Goal: Communication & Community: Answer question/provide support

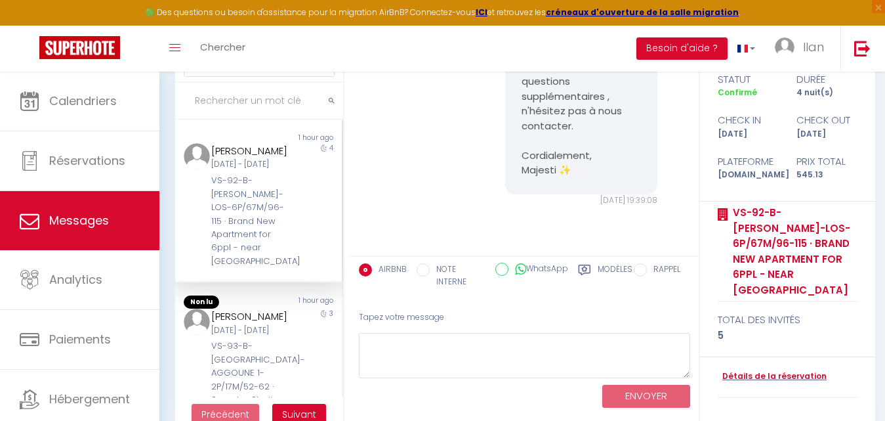
scroll to position [2140, 0]
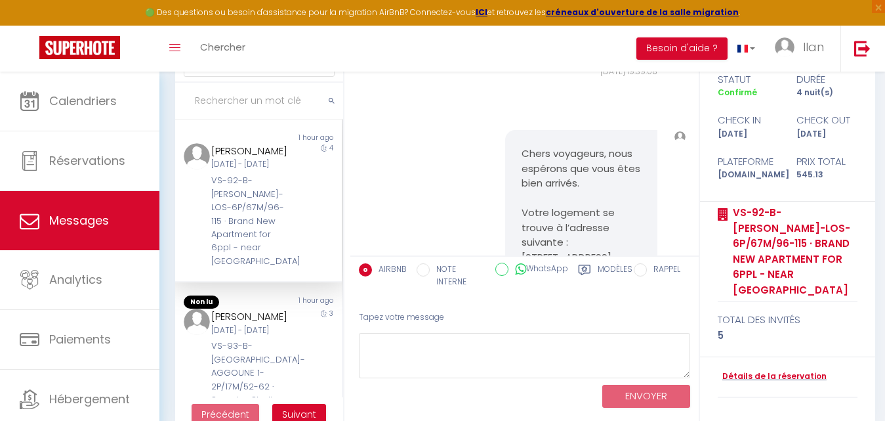
drag, startPoint x: 575, startPoint y: 123, endPoint x: 518, endPoint y: 103, distance: 60.6
copy pre "ordialement, Majesti ✨"
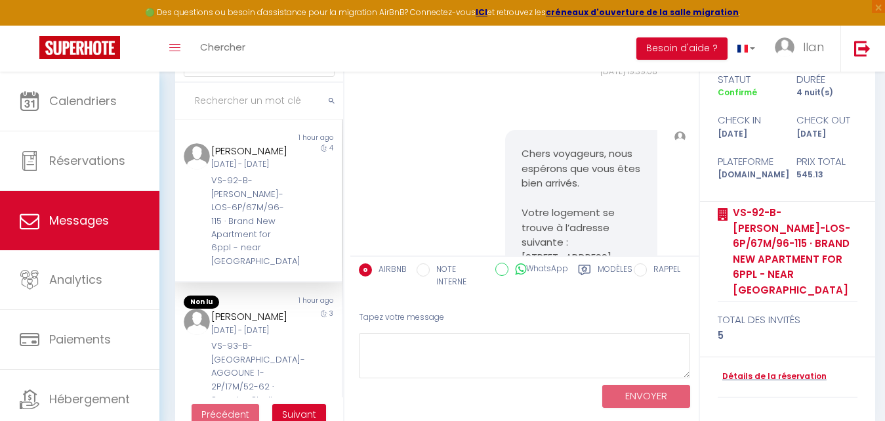
copy pre "ordialement, Majesti ✨"
click at [242, 100] on input "text" at bounding box center [259, 101] width 168 height 37
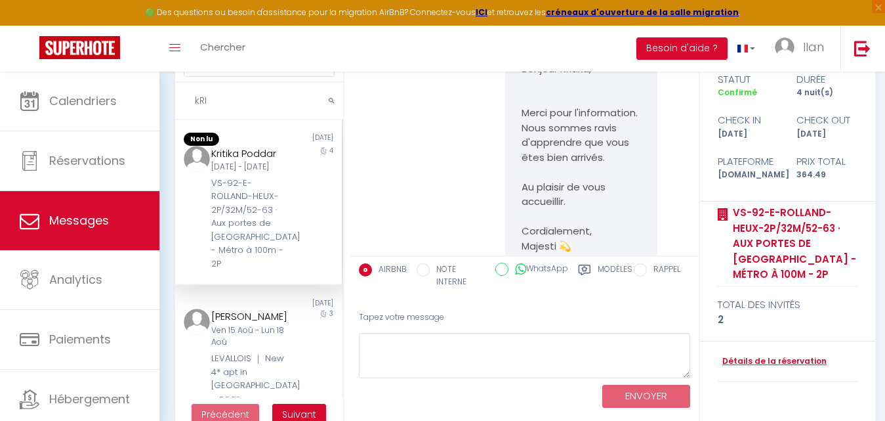
scroll to position [11900, 0]
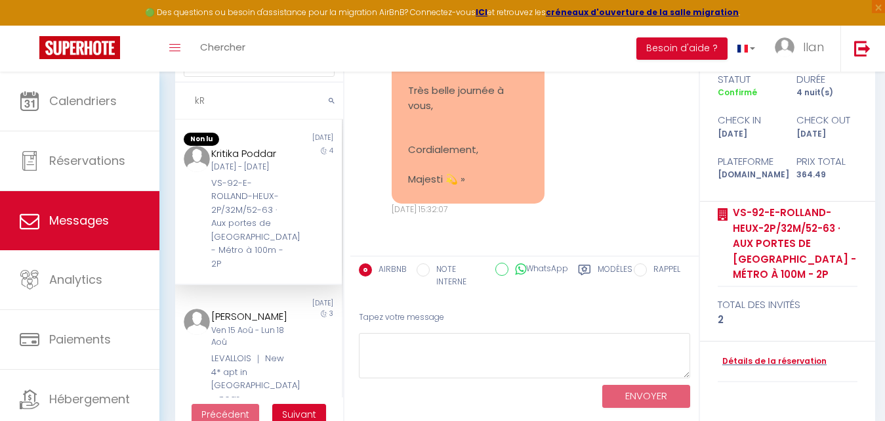
type input "k"
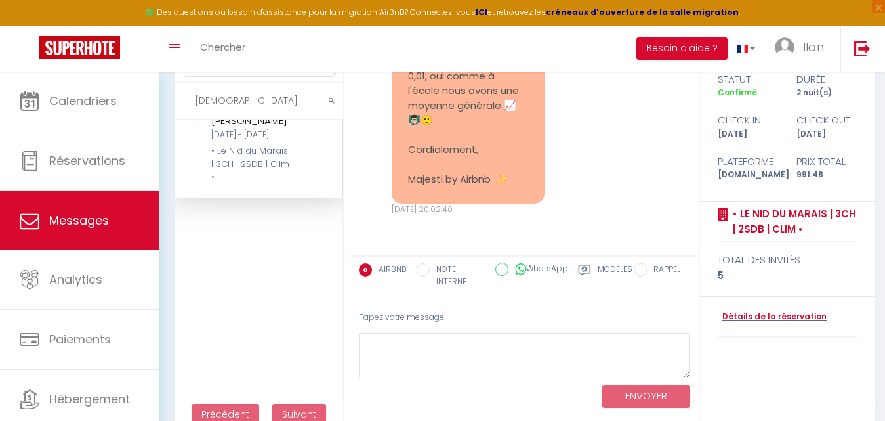
scroll to position [0, 0]
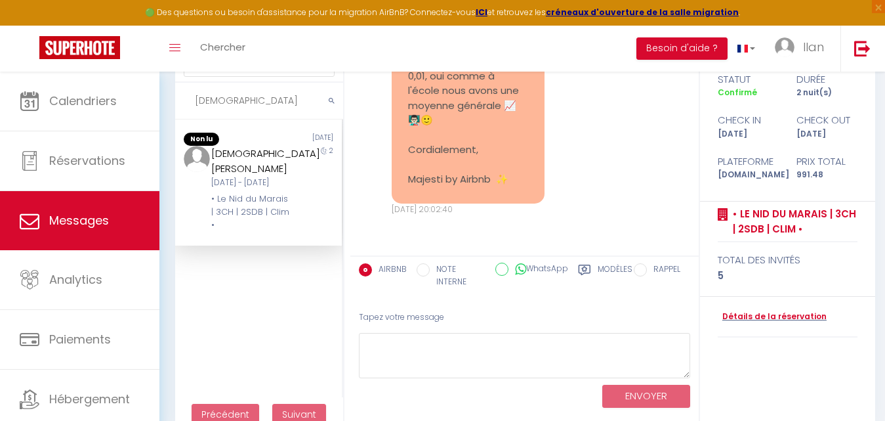
type input "Kristen"
click at [291, 179] on div "Kristen Grygotis Sam 04 Mai - Lun 06 Mai • Le Nid du Marais | 3CH | 2SDB | Clim…" at bounding box center [251, 189] width 97 height 87
drag, startPoint x: 227, startPoint y: 101, endPoint x: 191, endPoint y: 102, distance: 36.1
click at [191, 102] on input "Kristen" at bounding box center [259, 101] width 168 height 37
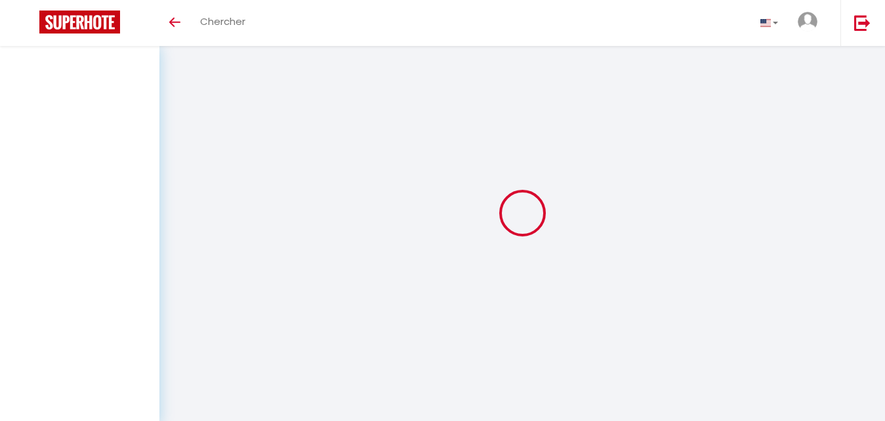
select select "message"
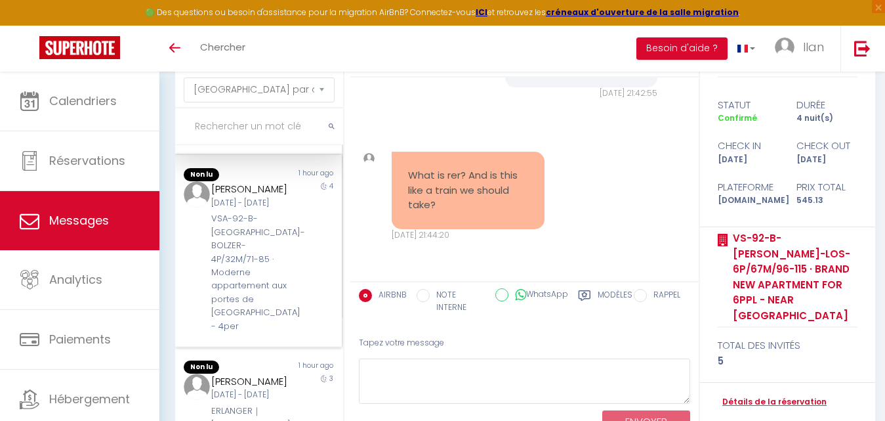
scroll to position [165, 0]
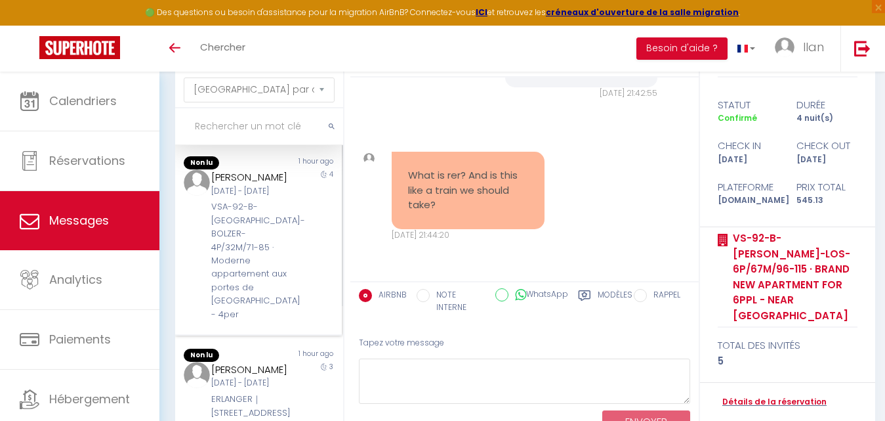
click at [251, 224] on div "Anna Uekert Lun 08 Sep - Ven 12 Sep VSA-92-B-PARIS-BOLZER-4P/32M/71-85 · Modern…" at bounding box center [251, 245] width 97 height 152
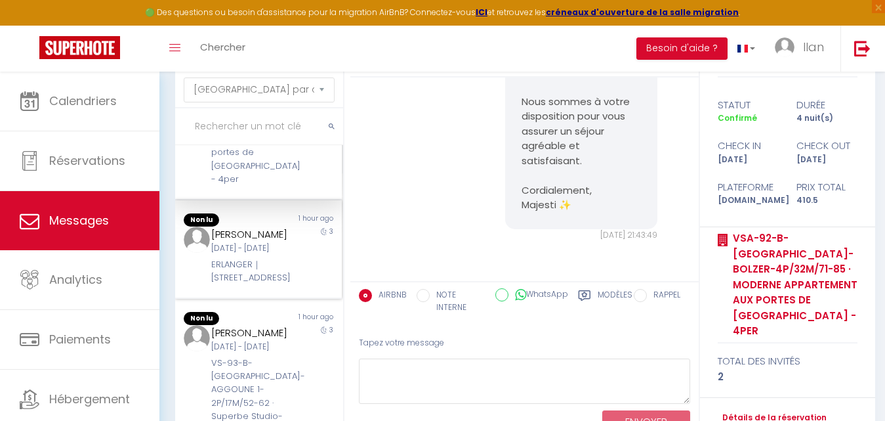
click at [242, 255] on div "Jeu [DATE] - Dim [DATE]" at bounding box center [251, 248] width 80 height 12
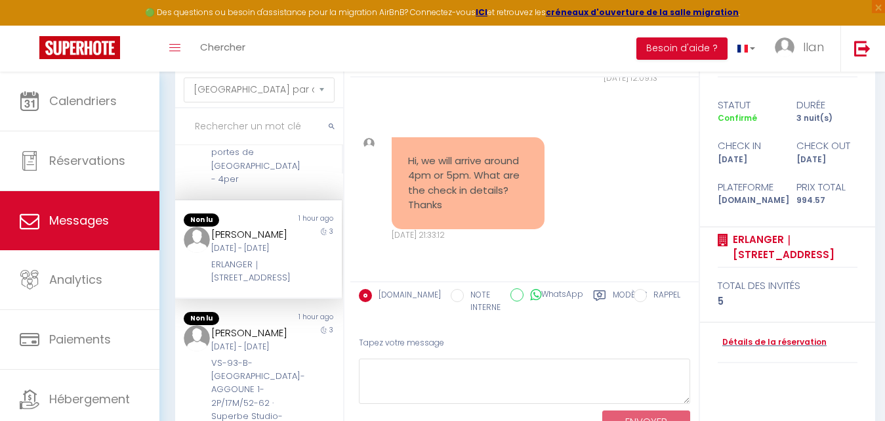
scroll to position [89, 0]
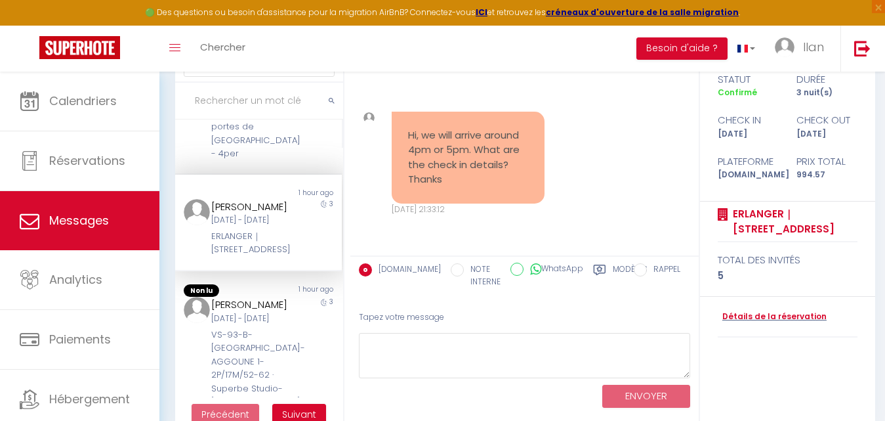
drag, startPoint x: 497, startPoint y: 178, endPoint x: 409, endPoint y: 136, distance: 97.5
click at [409, 136] on pre "Hi, we will arrive around 4pm or 5pm. What are the check in details? Thanks" at bounding box center [468, 157] width 120 height 59
copy pre "Hi, we will arrive around 4pm or 5pm. What are the check in details? Thanks"
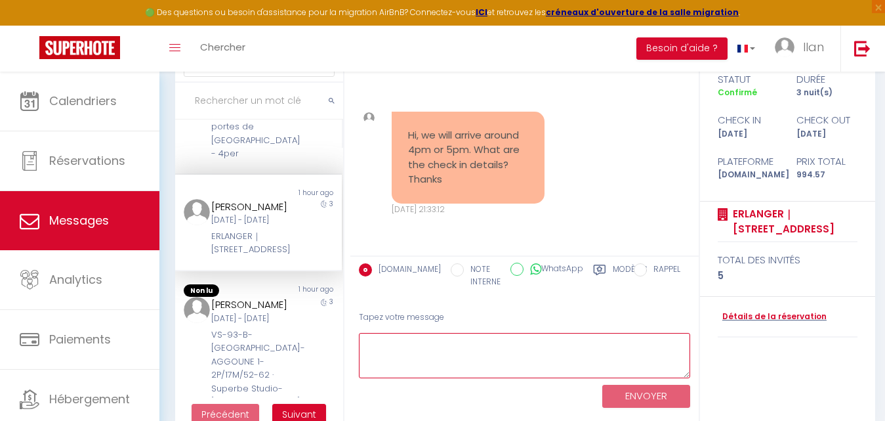
click at [399, 341] on textarea at bounding box center [524, 355] width 331 height 45
paste textarea "Hi, thank you for your message 😊. Your arrival around 4–5 pm is noted. The chec…"
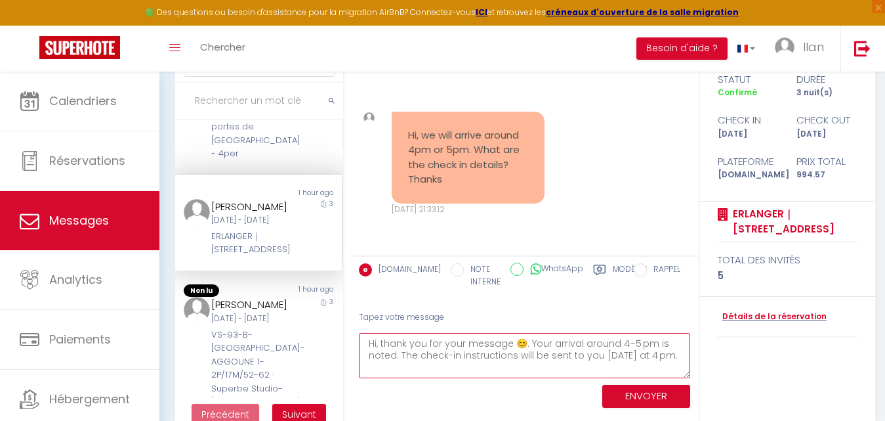
click at [378, 345] on textarea "Hi, thank you for your message 😊. Your arrival around 4–5 pm is noted. The chec…" at bounding box center [524, 355] width 331 height 45
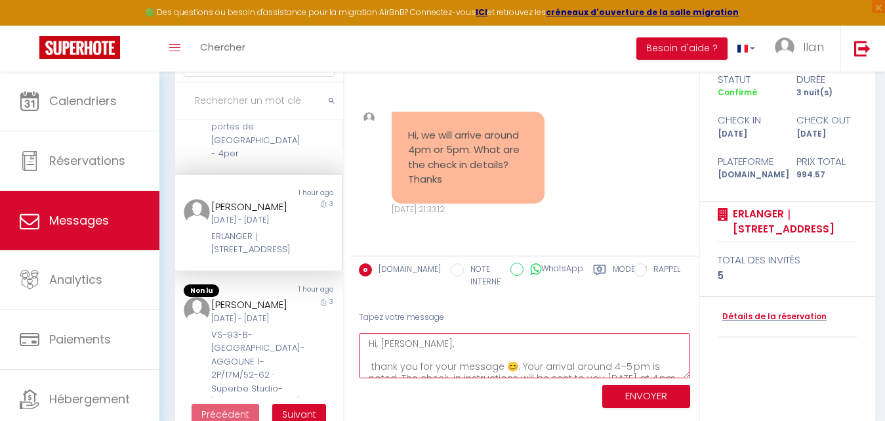
click at [383, 344] on textarea "Hi, Kirsten, thank you for your message 😊. Your arrival around 4–5 pm is noted.…" at bounding box center [524, 355] width 331 height 45
click at [375, 368] on textarea "Hi Kirsten, thank you for your message 😊. Your arrival around 4–5 pm is noted. …" at bounding box center [524, 355] width 331 height 45
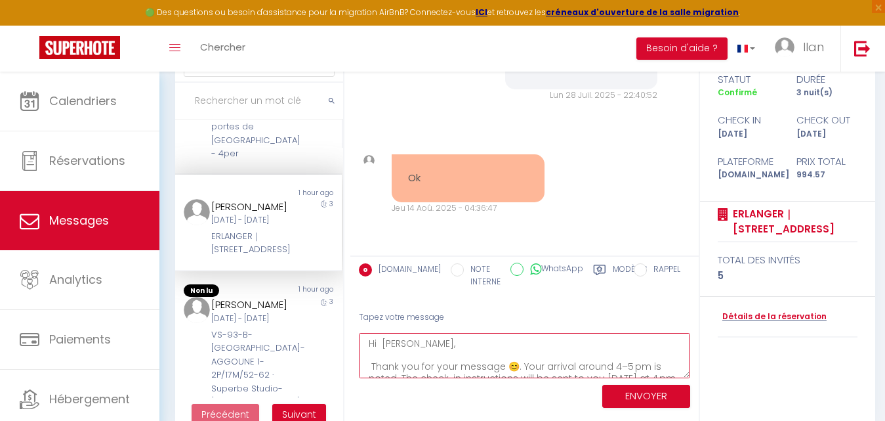
scroll to position [746, 0]
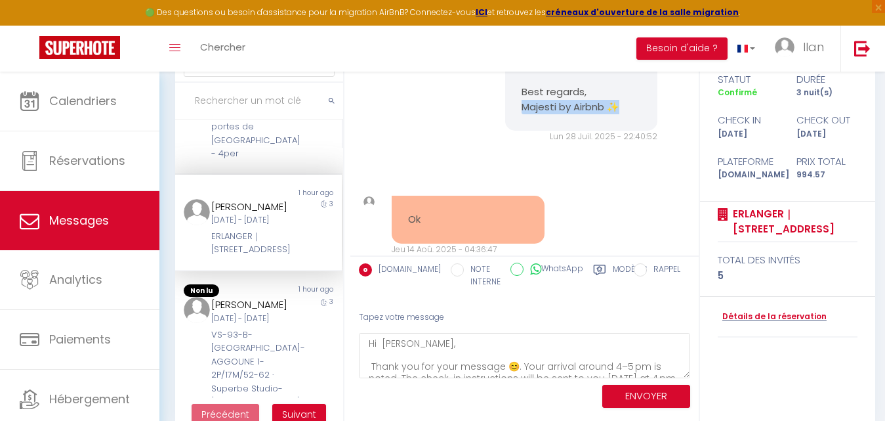
drag, startPoint x: 616, startPoint y: 125, endPoint x: 517, endPoint y: 122, distance: 99.8
click at [522, 114] on p "Best regards, Majesti by Airbnb ✨" at bounding box center [582, 100] width 120 height 30
copy p "Majesti by Airbnb ✨"
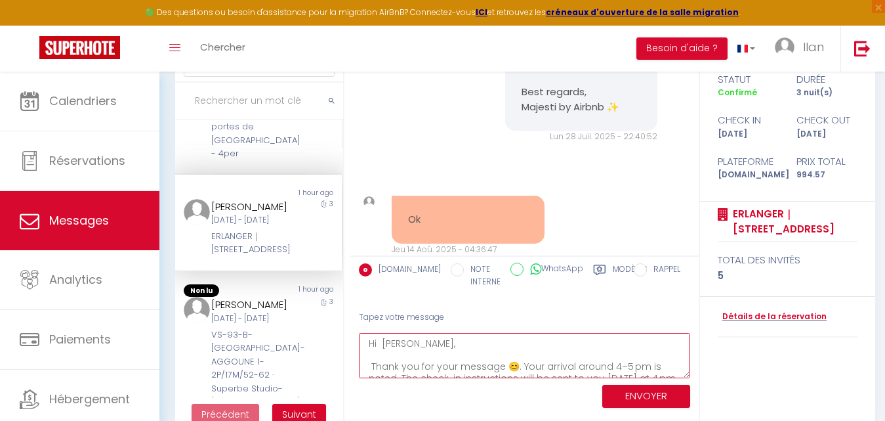
click at [538, 362] on textarea "Hi Kirsten, Thank you for your message 😊. Your arrival around 4–5 pm is noted. …" at bounding box center [524, 355] width 331 height 45
paste textarea "Majesti by Airbnb ✨"
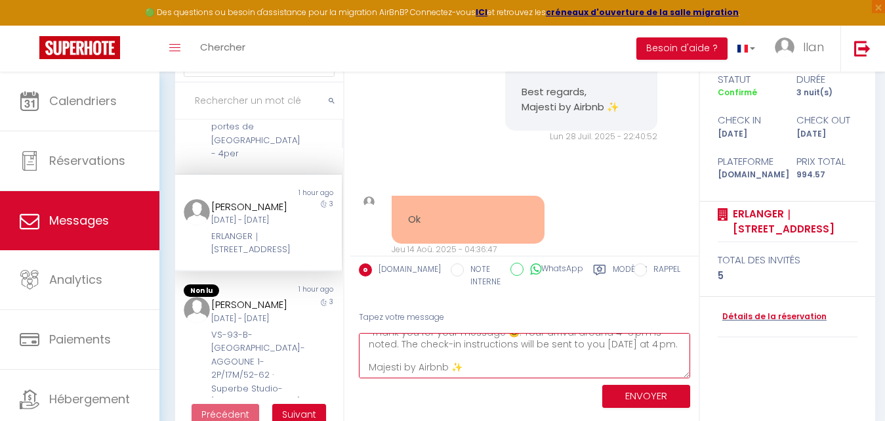
click at [538, 362] on textarea "Hi Kirsten, Thank you for your message 😊. Your arrival around 4–5 pm is noted. …" at bounding box center [524, 355] width 331 height 45
drag, startPoint x: 448, startPoint y: 369, endPoint x: 403, endPoint y: 366, distance: 45.4
click at [403, 366] on textarea "Hi Kirsten, Thank you for your message 😊. Your arrival around 4–5 pm is noted. …" at bounding box center [524, 355] width 331 height 45
type textarea "Hi Kirsten, Thank you for your message 😊. Your arrival around 4–5 pm is noted. …"
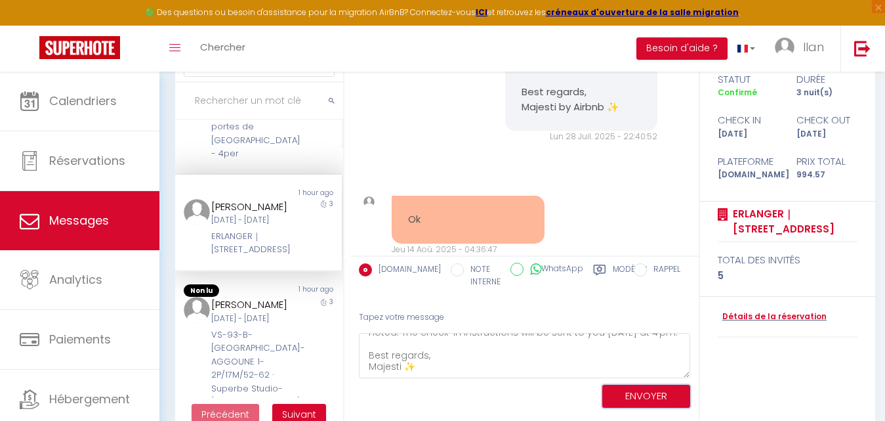
click at [637, 387] on button "ENVOYER" at bounding box center [646, 396] width 88 height 23
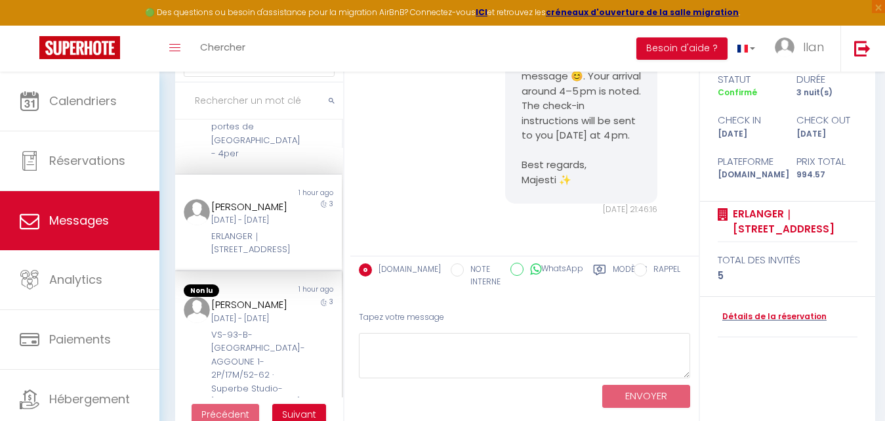
click at [266, 380] on div "Davide Belotti Jeu 25 Sep - Dim 28 Sep VS-93-B-PALOUZIE-AGGOUNE 1-2P/17M/52-62 …" at bounding box center [251, 373] width 97 height 152
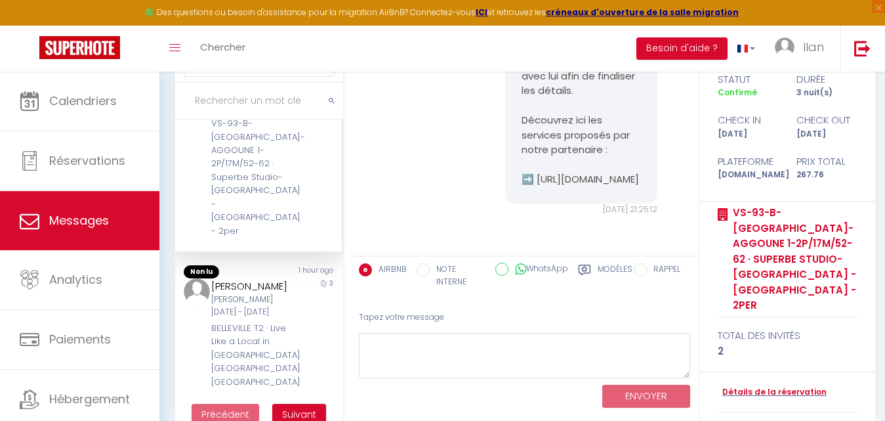
scroll to position [619, 0]
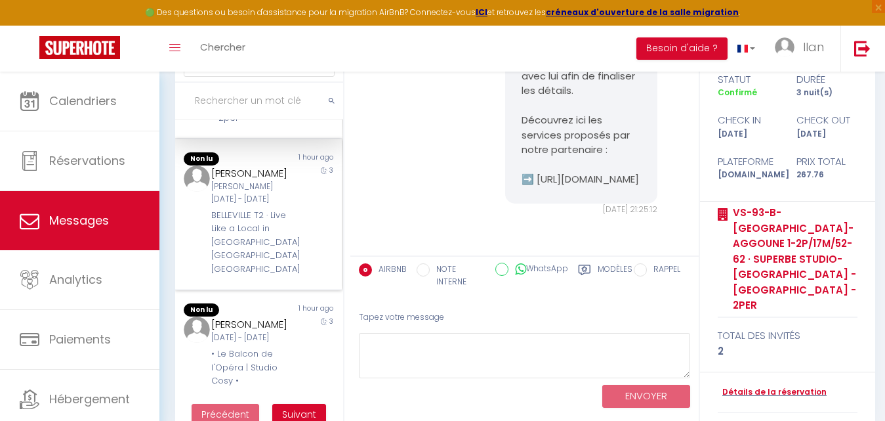
click at [275, 205] on div "[PERSON_NAME] [DATE] - [DATE] Sep" at bounding box center [251, 192] width 80 height 25
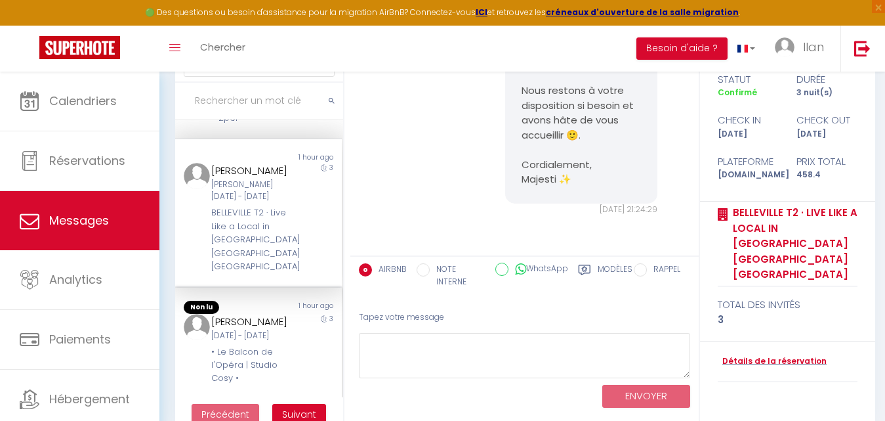
click at [255, 333] on div "Non lu 1 hour ago Χρήστος Σακελλαρίου Ven 12 Sep - Lun 15 Sep • Le Balcon de l'…" at bounding box center [258, 343] width 167 height 112
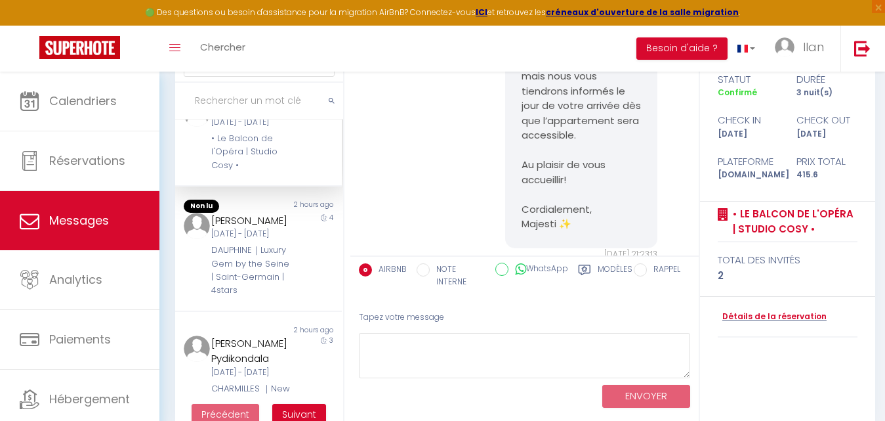
scroll to position [892, 0]
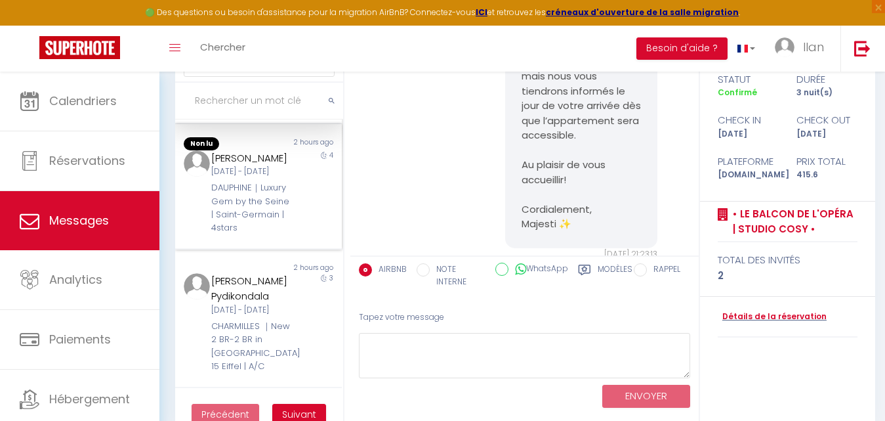
click at [289, 235] on div "Esther Peyer Jeu 11 Sep - Lun 15 Sep DAUPHINE｜Luxury Gem by the Seine | Saint-G…" at bounding box center [251, 192] width 97 height 85
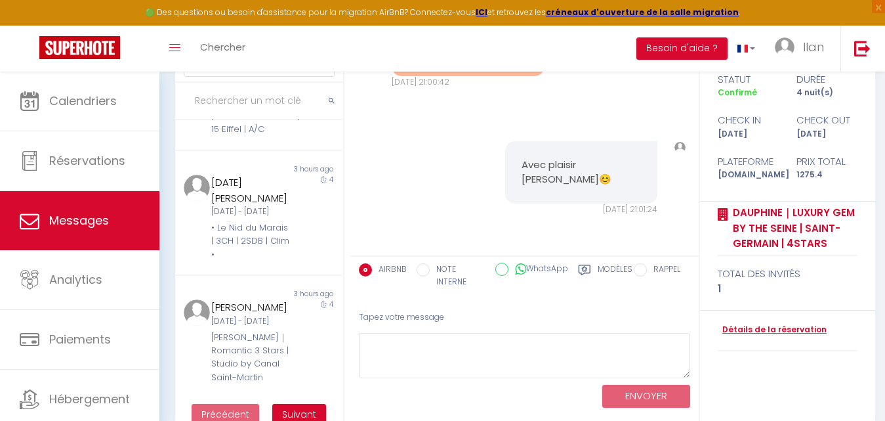
scroll to position [1231, 0]
click at [310, 408] on span "Suivant" at bounding box center [299, 414] width 34 height 13
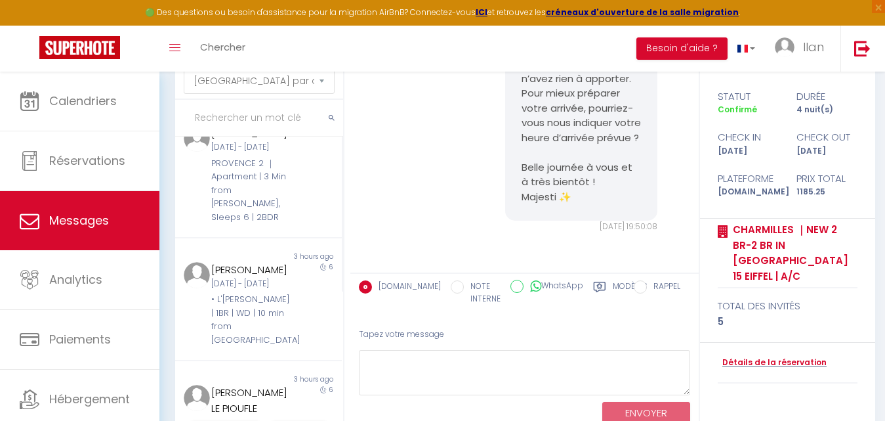
scroll to position [167, 0]
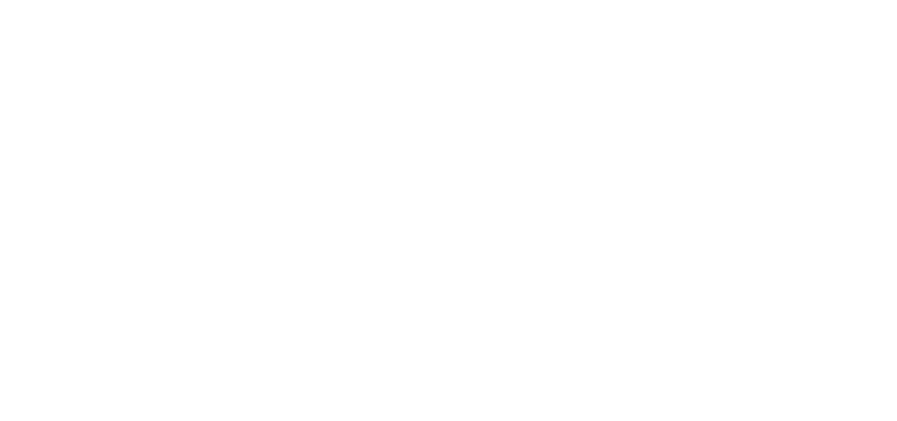
select select "message"
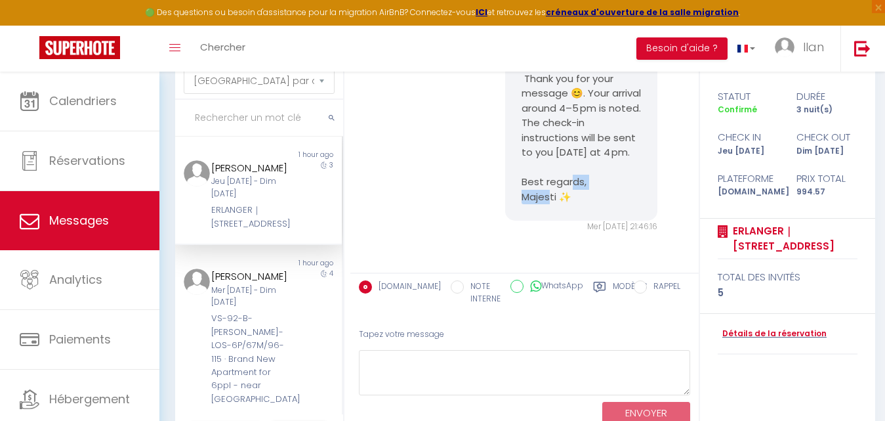
drag, startPoint x: 564, startPoint y: 198, endPoint x: 517, endPoint y: 194, distance: 47.4
click at [522, 194] on pre "Hi Kirsten, Thank you for your message 😊. Your arrival around 4–5 pm is noted. …" at bounding box center [582, 123] width 120 height 163
copy pre "ajesti ✨"
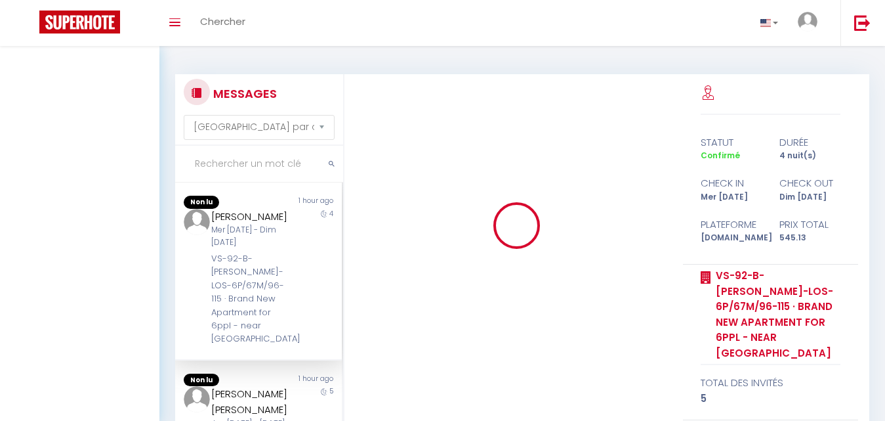
select select "message"
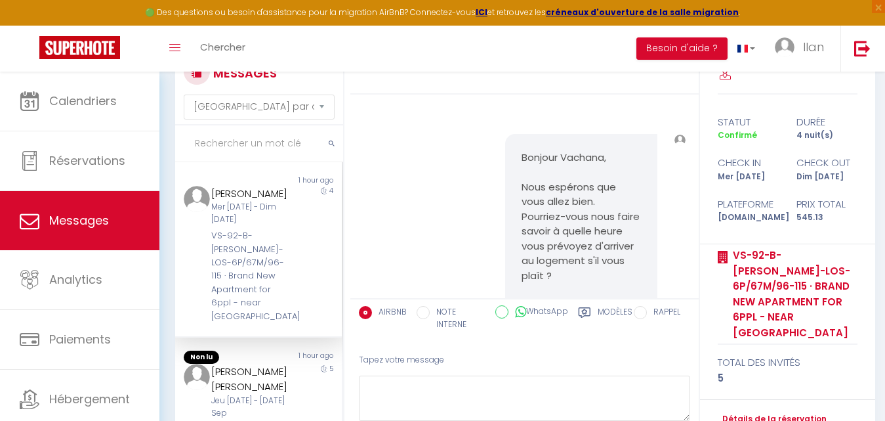
scroll to position [8355, 0]
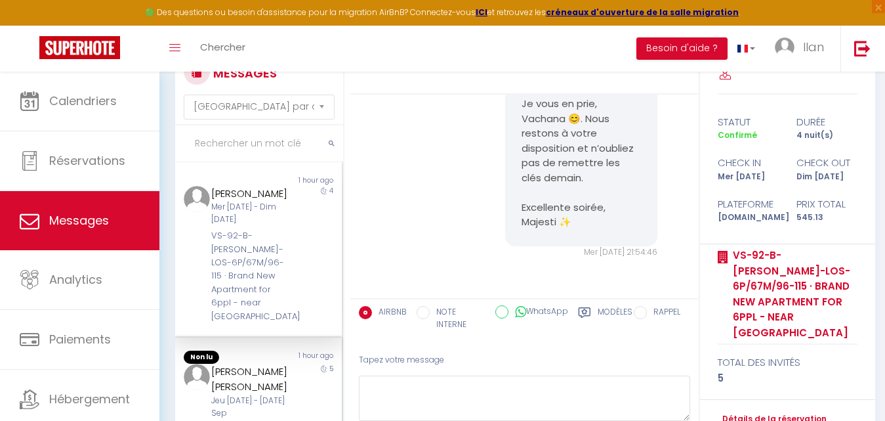
click at [243, 377] on div "[PERSON_NAME] [PERSON_NAME]" at bounding box center [251, 379] width 80 height 31
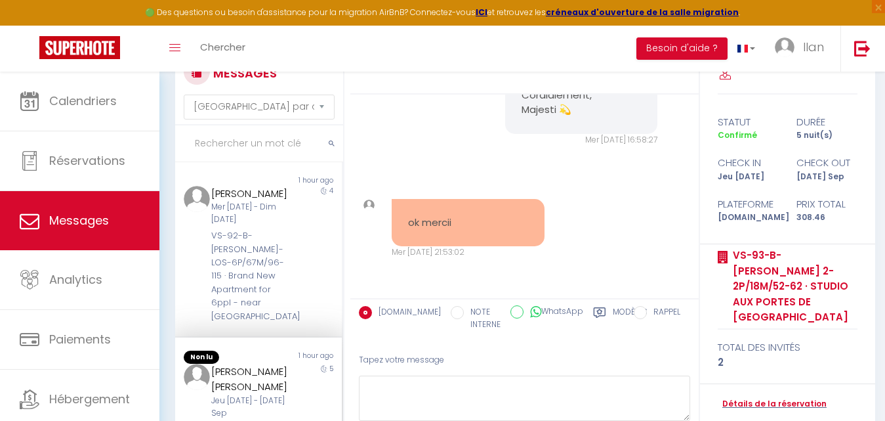
scroll to position [485, 0]
drag, startPoint x: 343, startPoint y: 189, endPoint x: 339, endPoint y: 207, distance: 18.2
click at [339, 207] on div "MESSAGES Trier par date de réservation Trier par date de message Non lu 1 hour …" at bounding box center [256, 264] width 178 height 420
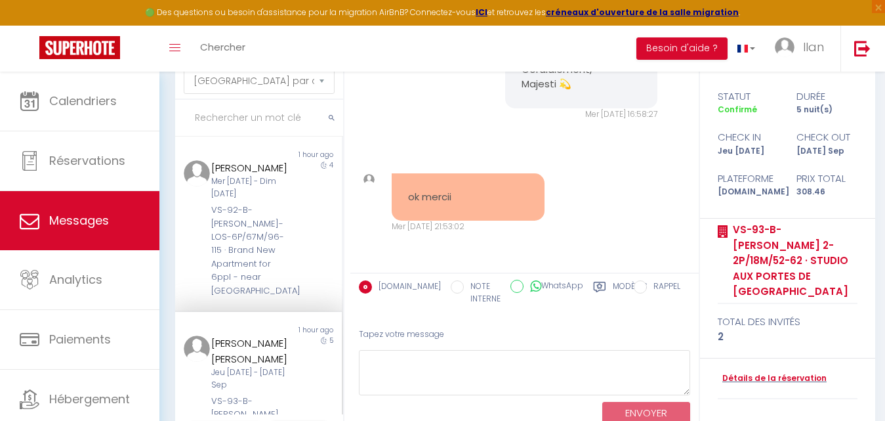
scroll to position [1250, 0]
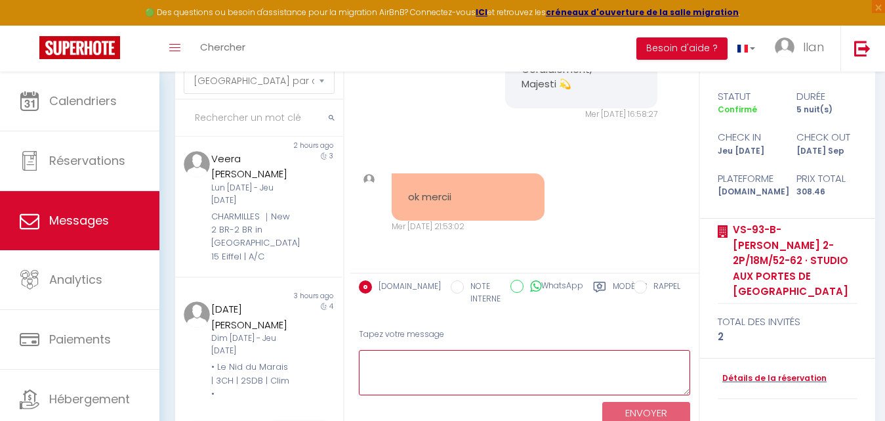
click at [455, 379] on textarea at bounding box center [524, 372] width 331 height 45
paste textarea "Majesti ✨"
type textarea "Majesti ✨"
drag, startPoint x: 423, startPoint y: 366, endPoint x: 366, endPoint y: 365, distance: 57.1
click at [366, 365] on textarea "Majesti ✨" at bounding box center [524, 372] width 331 height 45
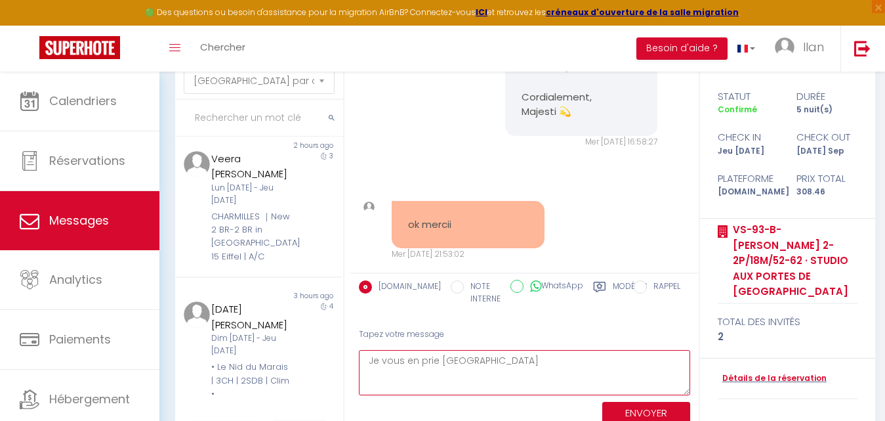
scroll to position [485, 0]
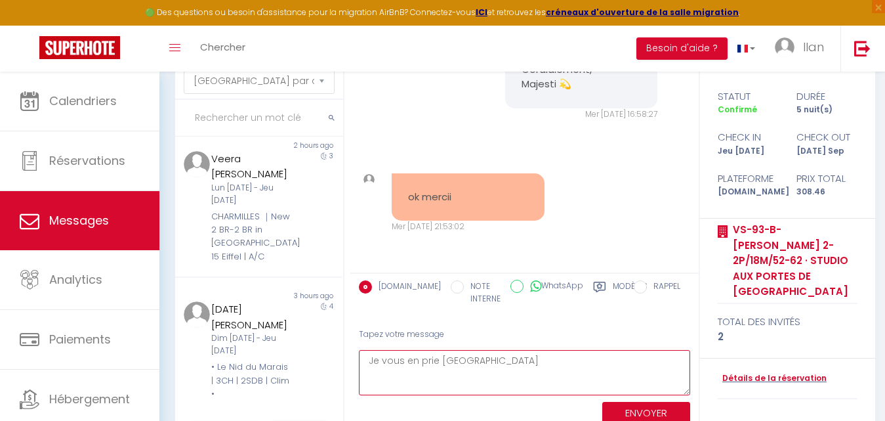
paste textarea "😊"
type textarea "Je vous en prie Veera😊"
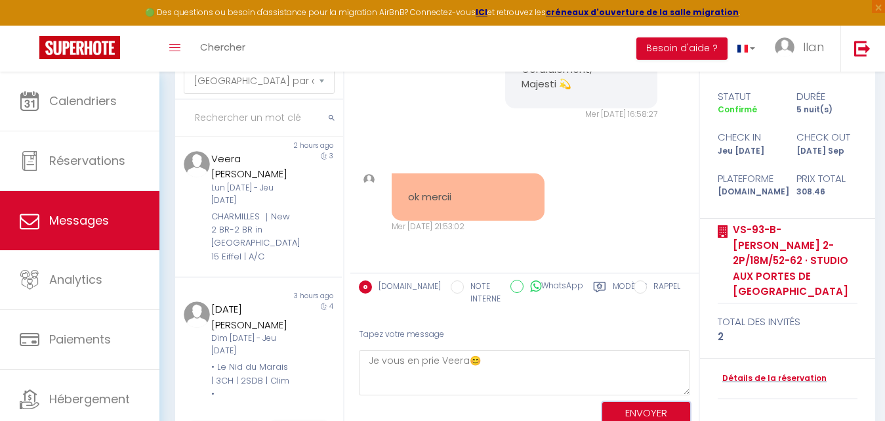
click at [645, 405] on button "ENVOYER" at bounding box center [646, 413] width 88 height 23
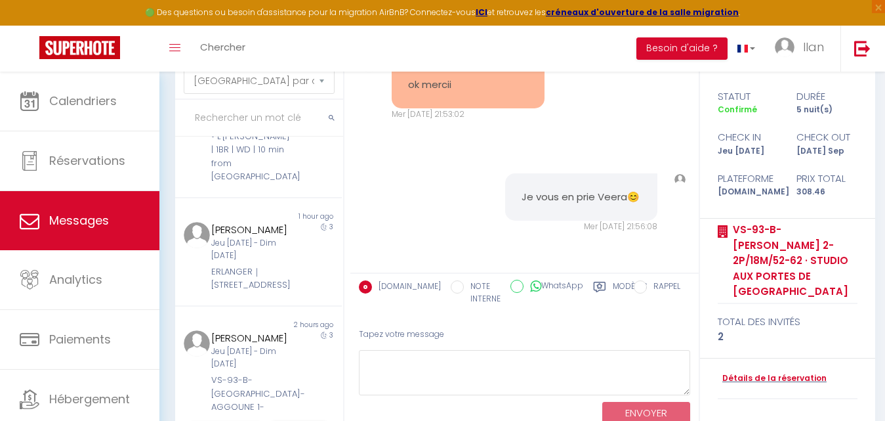
scroll to position [267, 0]
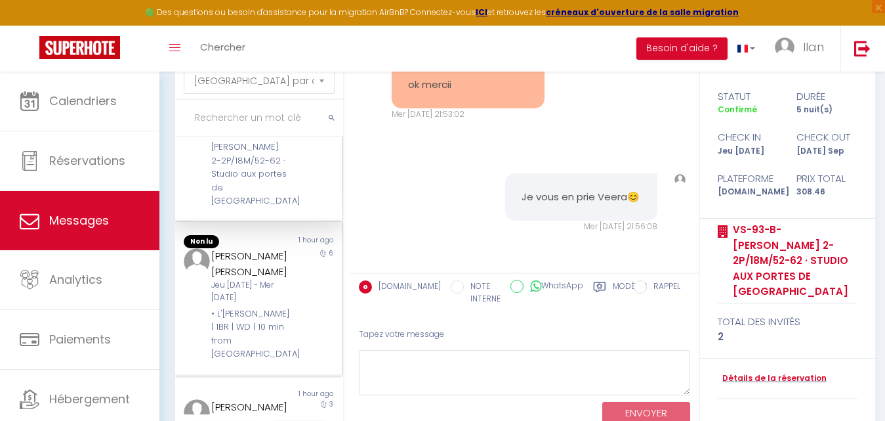
click at [273, 285] on div "Jeu [DATE] - Mer [DATE]" at bounding box center [251, 291] width 80 height 25
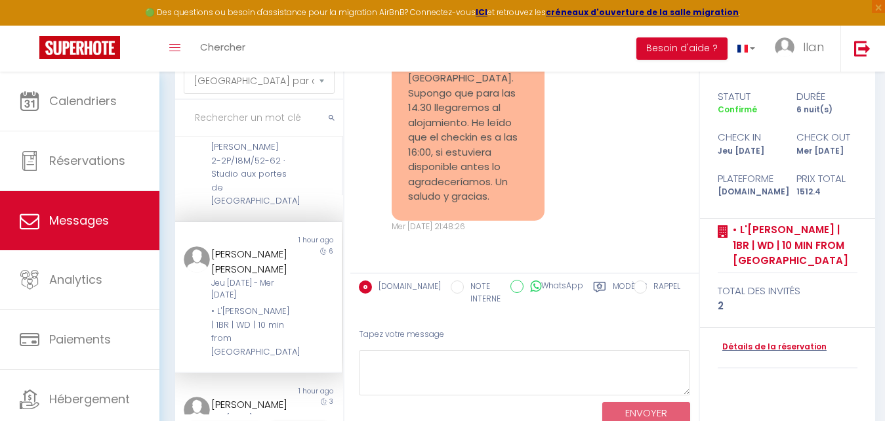
scroll to position [2585, 0]
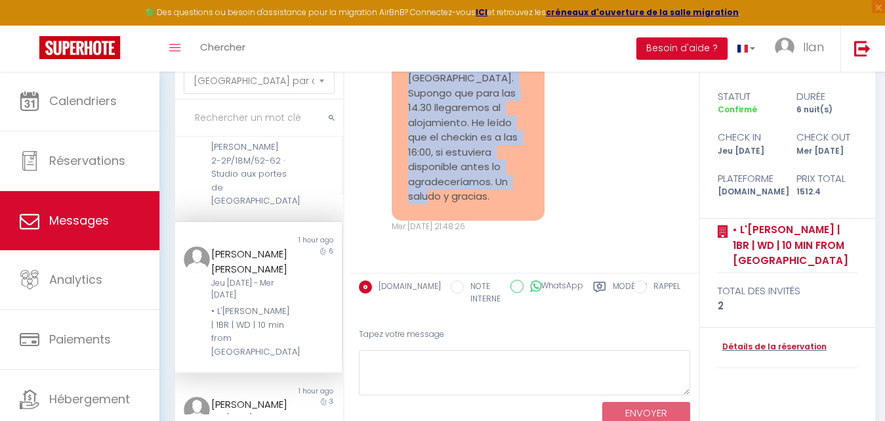
drag, startPoint x: 409, startPoint y: 126, endPoint x: 507, endPoint y: 216, distance: 132.8
click at [507, 216] on div "Hola. La hora de llegada del vuelo es a las 13:05, al aeropuerto de Orly. Supon…" at bounding box center [468, 116] width 153 height 210
copy pre "Hola. La hora de llegada del vuelo es a las 13:05, al aeropuerto de Orly. Supon…"
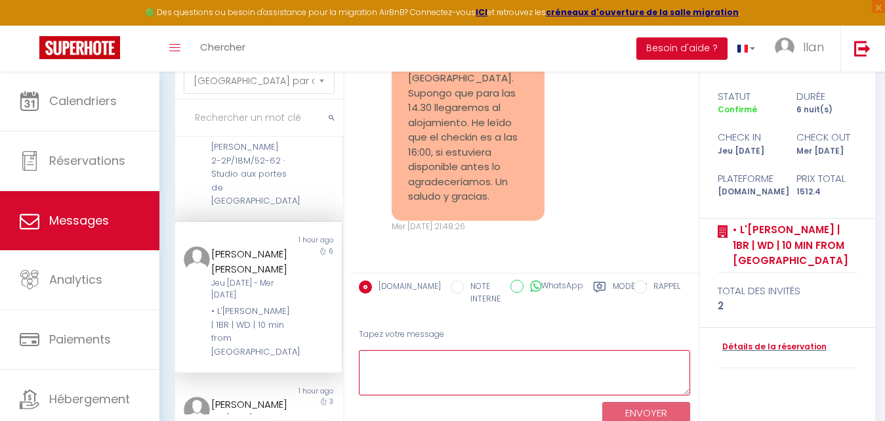
click at [400, 373] on textarea at bounding box center [524, 372] width 331 height 45
paste textarea "Hello, Thank you for the information. If the accommodation is available before …"
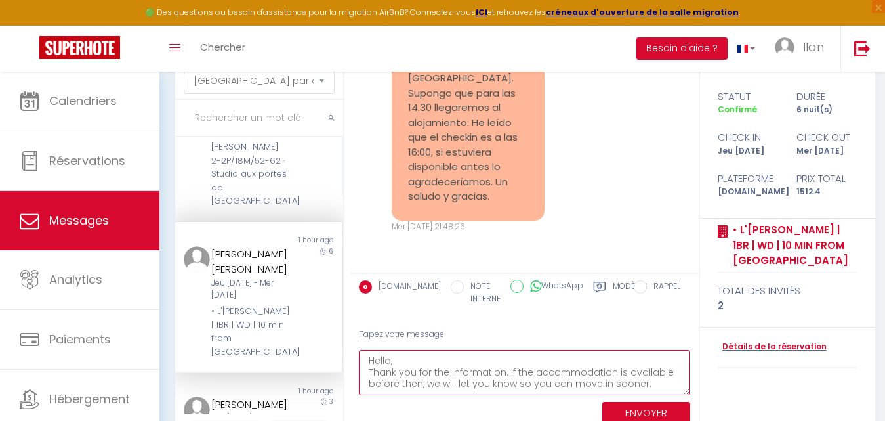
click at [400, 356] on textarea "Hello, Thank you for the information. If the accommodation is available before …" at bounding box center [524, 372] width 331 height 45
type textarea "Hello, Thank you for the information. If the accommodation is available before …"
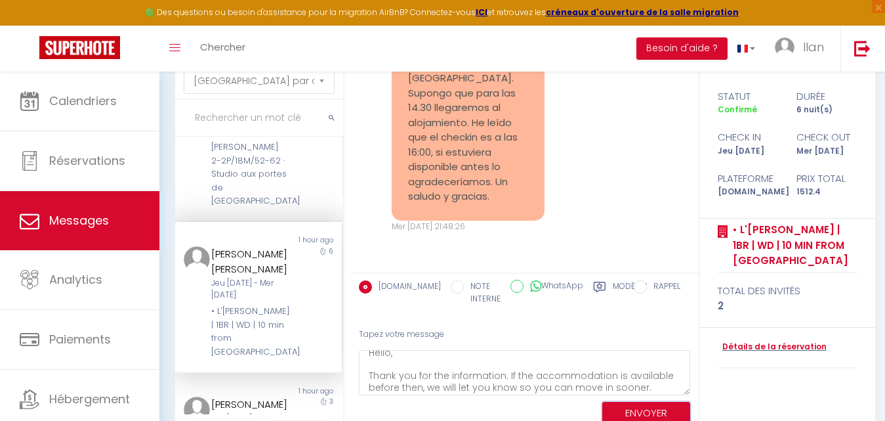
click at [622, 410] on button "ENVOYER" at bounding box center [646, 413] width 88 height 23
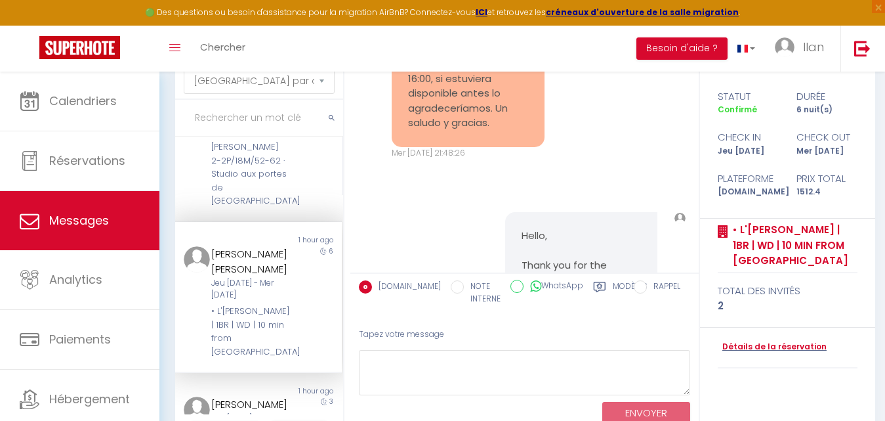
scroll to position [2816, 0]
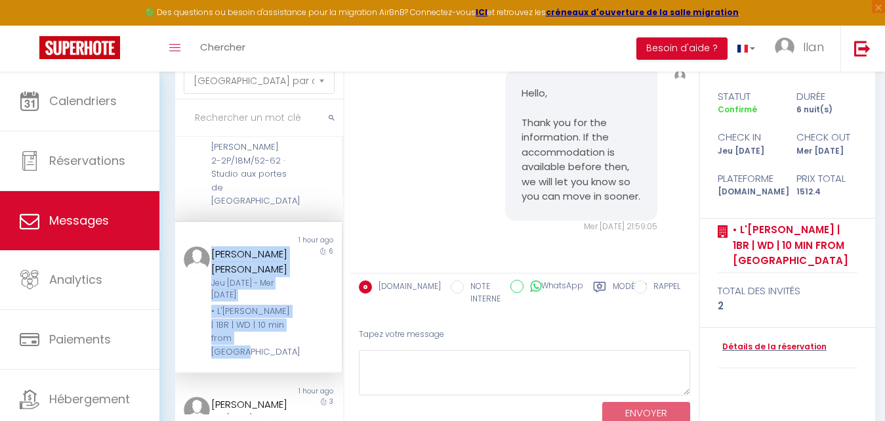
drag, startPoint x: 253, startPoint y: 356, endPoint x: 212, endPoint y: 254, distance: 110.2
click at [212, 254] on div "Sandra Martin Andujar Jeu 11 Sep - Mer 17 Sep • L'Orée de Garnier | 1BR | WD | …" at bounding box center [251, 302] width 97 height 113
click at [212, 254] on div "[PERSON_NAME] [PERSON_NAME]" at bounding box center [251, 261] width 80 height 31
drag, startPoint x: 212, startPoint y: 254, endPoint x: 265, endPoint y: 374, distance: 131.3
click at [265, 373] on div "Non lu 1 hour ago Sandra Martin Andujar Jeu 11 Sep - Mer 17 Sep • L'Orée de Gar…" at bounding box center [258, 297] width 167 height 151
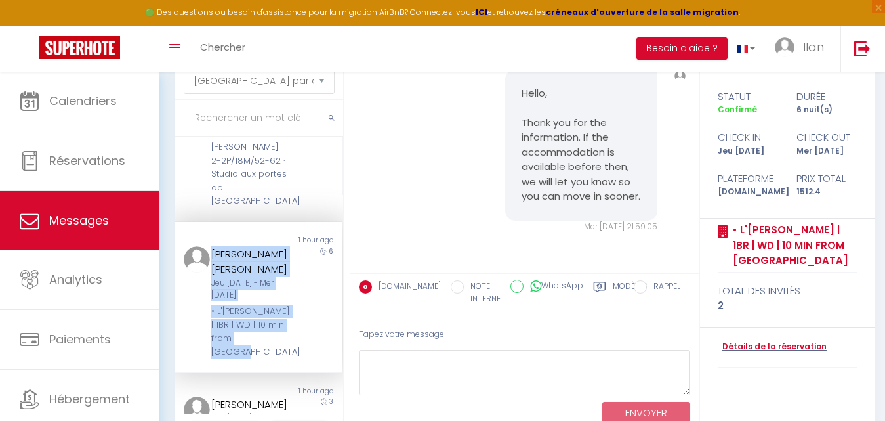
copy div "Sandra Martin Andujar Jeu 11 Sep - Mer 17 Sep • L'Orée de Garnier | 1BR | WD | …"
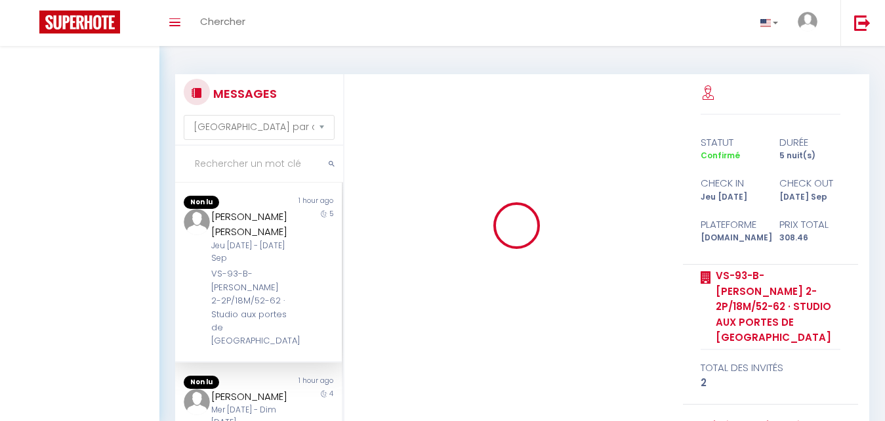
select select "message"
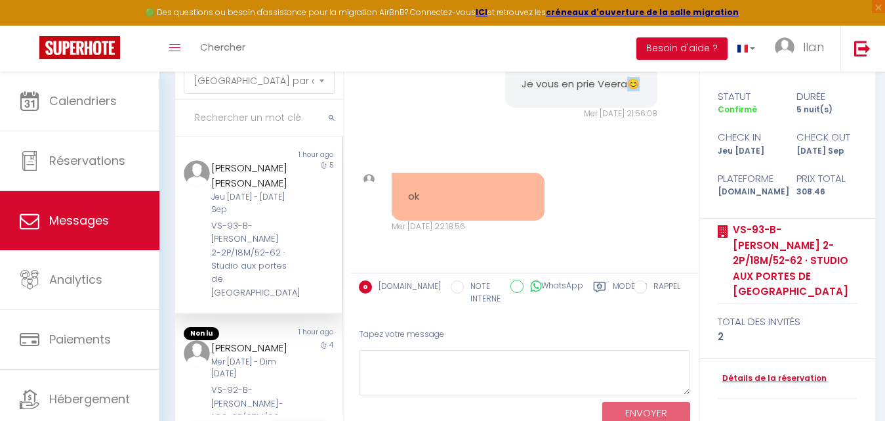
drag, startPoint x: 539, startPoint y: 87, endPoint x: 521, endPoint y: 84, distance: 17.9
click at [522, 84] on pre "Je vous en prie Veera😊" at bounding box center [582, 84] width 120 height 15
copy pre "😊"
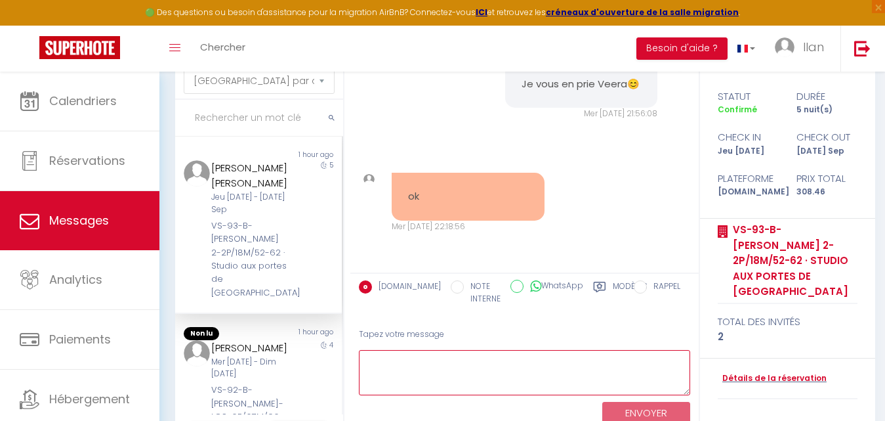
click at [408, 353] on textarea at bounding box center [524, 372] width 331 height 45
paste textarea "😊"
click at [408, 353] on textarea "😊" at bounding box center [524, 372] width 331 height 45
type textarea "😊"
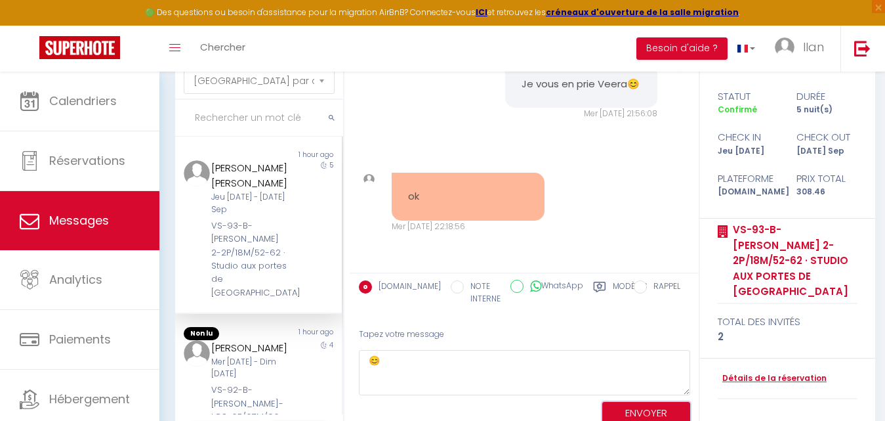
click at [614, 408] on button "ENVOYER" at bounding box center [646, 413] width 88 height 23
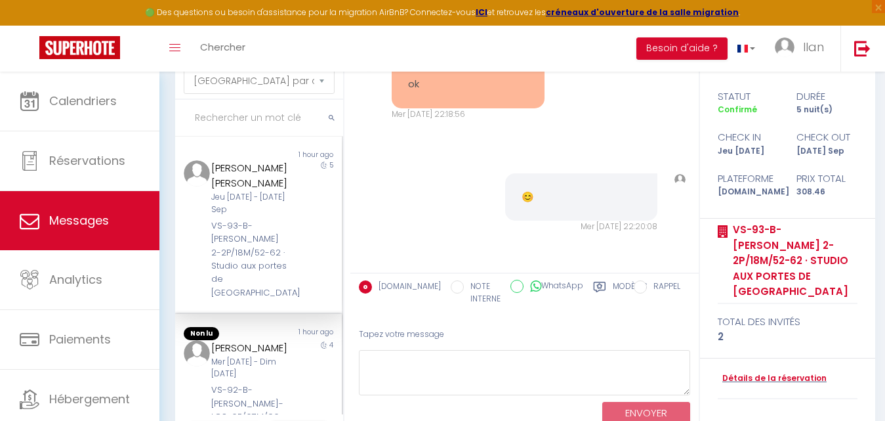
click at [288, 350] on div "Vachana Sreedhar Mer 10 Sep - Dim 14 Sep VS-92-B-ARMAND-LOS-6P/67M/96-115 · Bra…" at bounding box center [251, 408] width 97 height 137
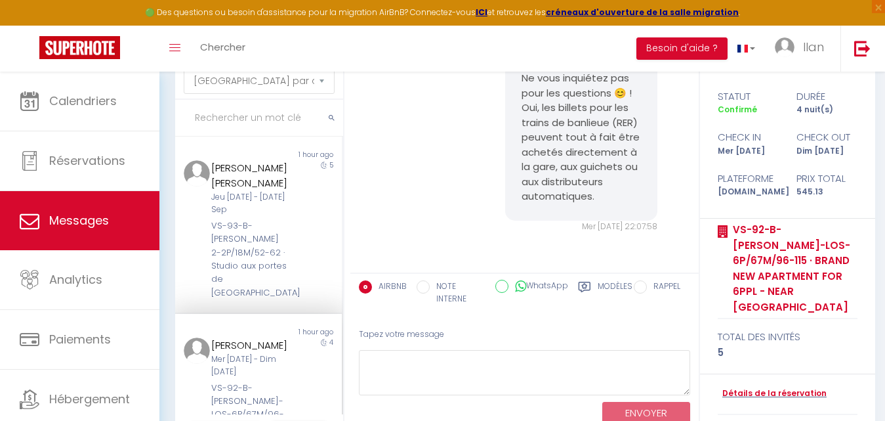
click at [228, 118] on input "text" at bounding box center [259, 118] width 168 height 37
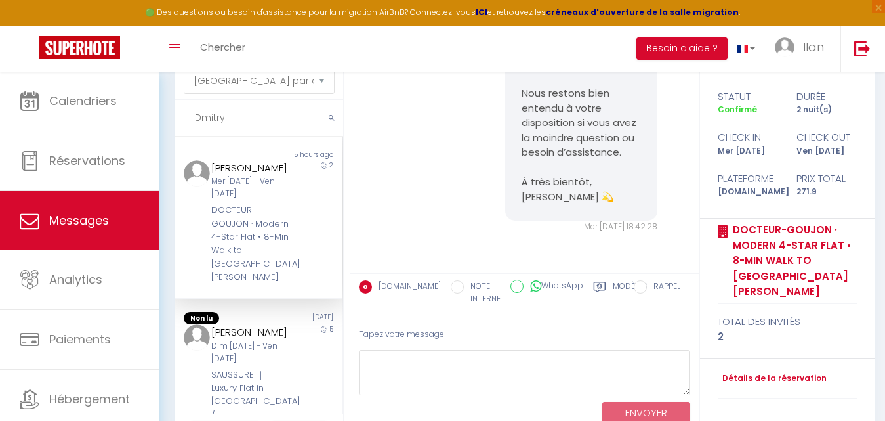
scroll to position [6278, 0]
type input "Dmitry"
click at [261, 196] on div "Mer 10 Sep - Ven 12 Sep" at bounding box center [251, 187] width 80 height 25
drag, startPoint x: 232, startPoint y: 122, endPoint x: 191, endPoint y: 122, distance: 40.7
click at [191, 122] on input "Dmitry" at bounding box center [259, 118] width 168 height 37
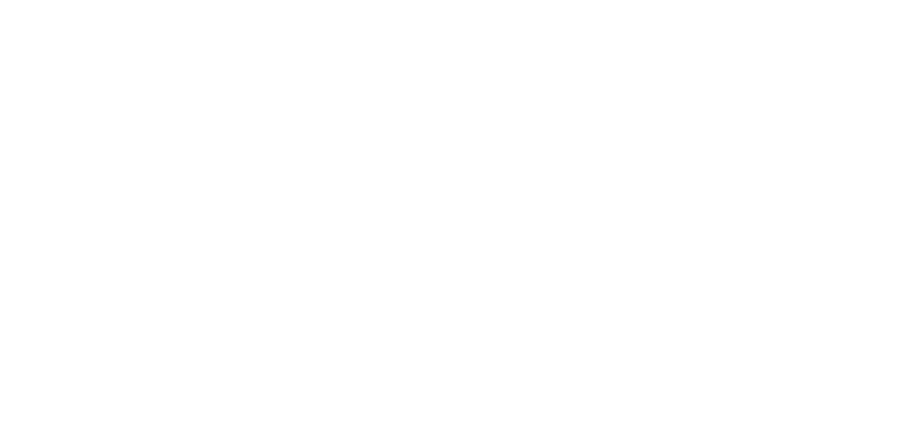
select select "message"
